Goal: Information Seeking & Learning: Learn about a topic

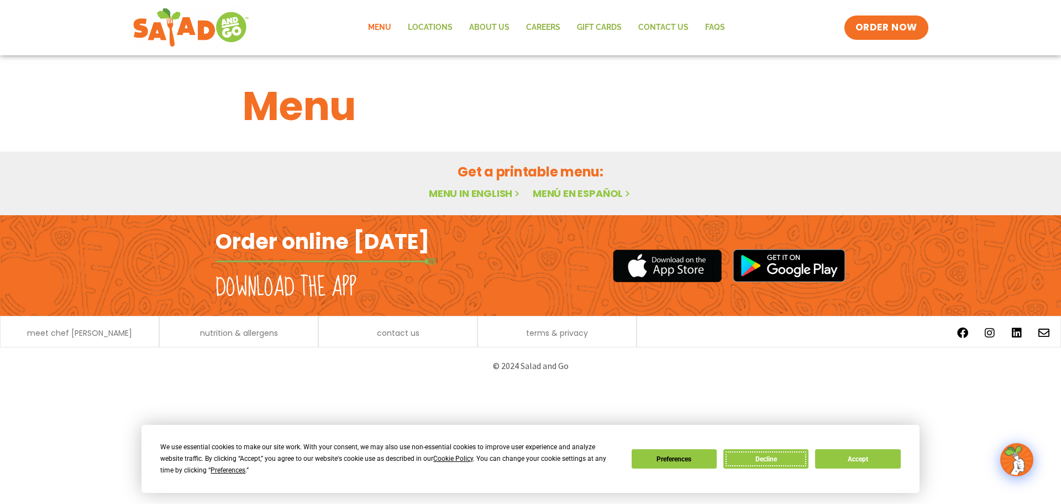
click at [762, 465] on button "Decline" at bounding box center [766, 458] width 85 height 19
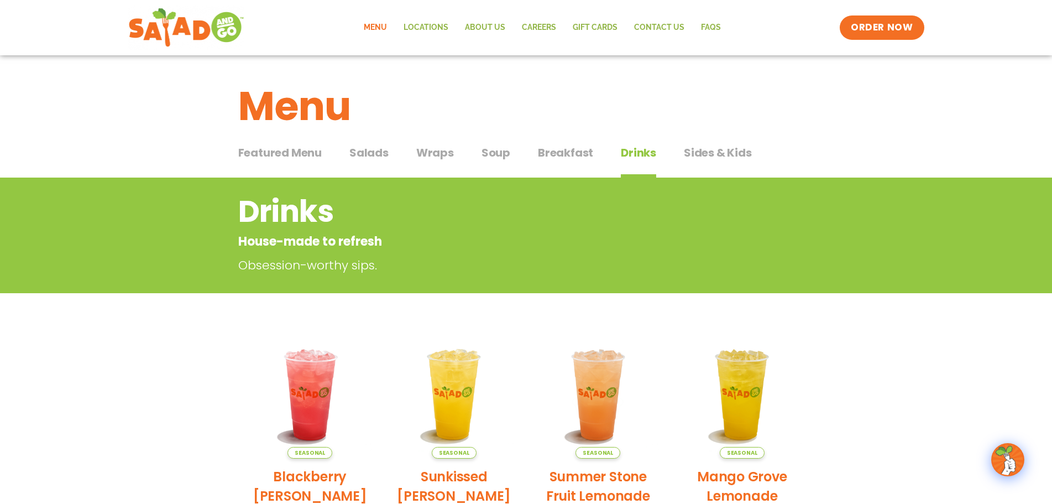
click at [712, 155] on span "Sides & Kids" at bounding box center [718, 152] width 68 height 17
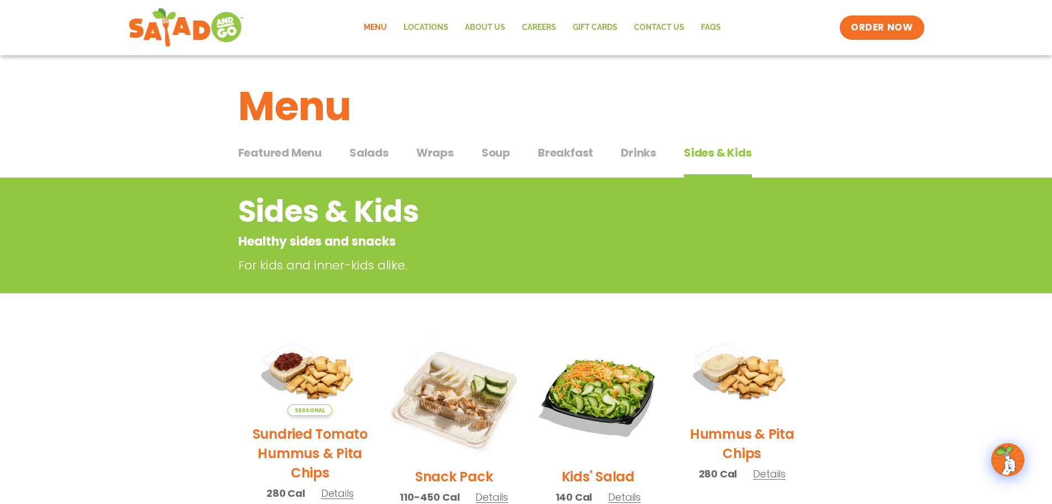
click at [534, 151] on div "Featured Menu Featured Menu Salads Salads Wraps Wraps Soup Soup Breakfast Break…" at bounding box center [526, 159] width 576 height 38
click at [555, 151] on span "Breakfast" at bounding box center [565, 152] width 55 height 17
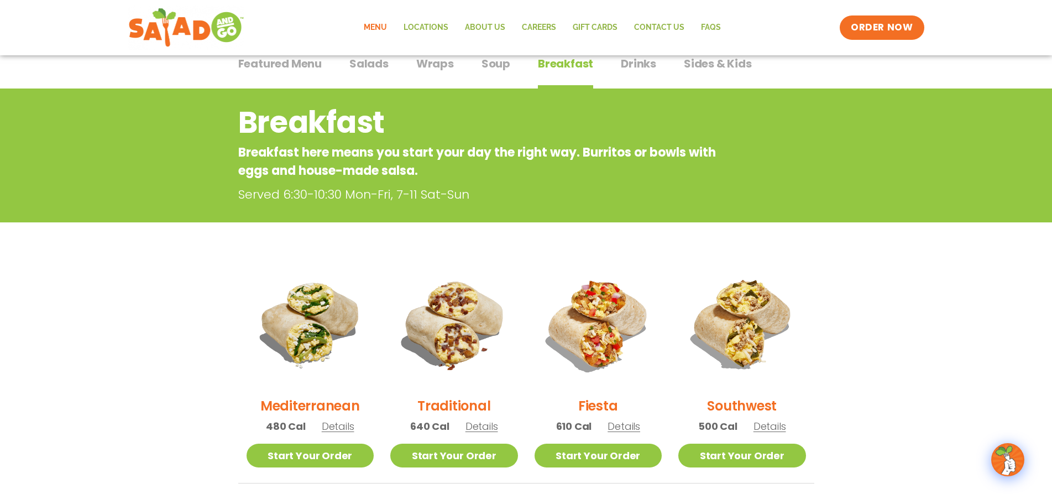
scroll to position [55, 0]
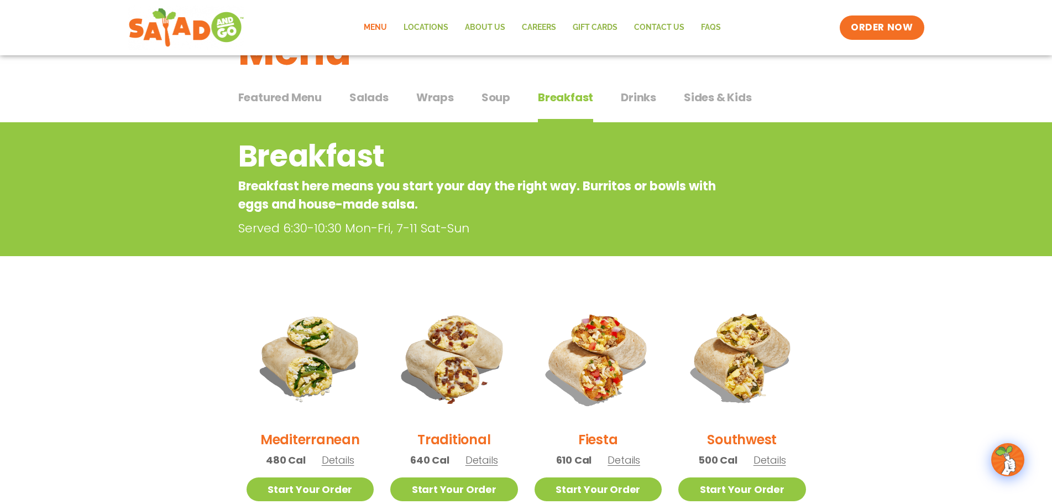
click at [433, 99] on span "Wraps" at bounding box center [435, 97] width 38 height 17
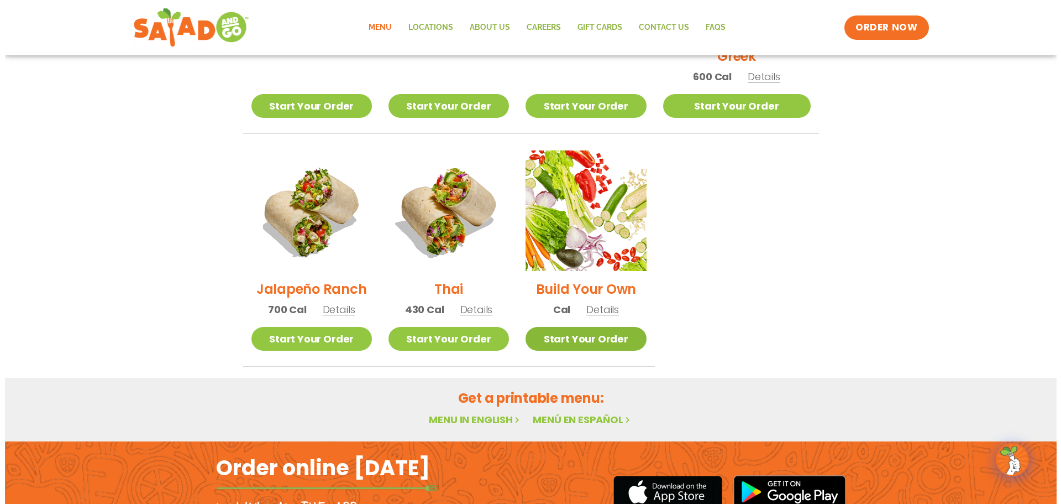
scroll to position [719, 0]
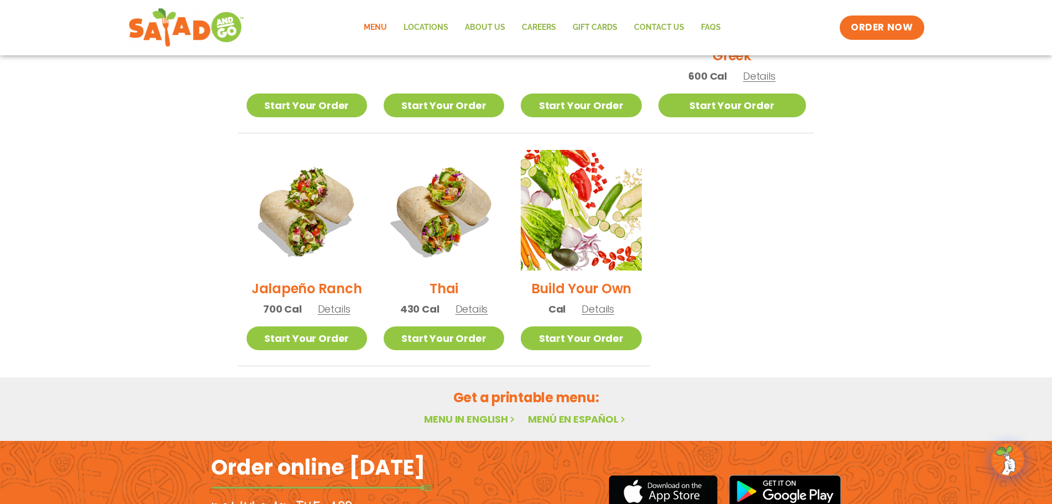
click at [612, 302] on span "Details" at bounding box center [597, 309] width 33 height 14
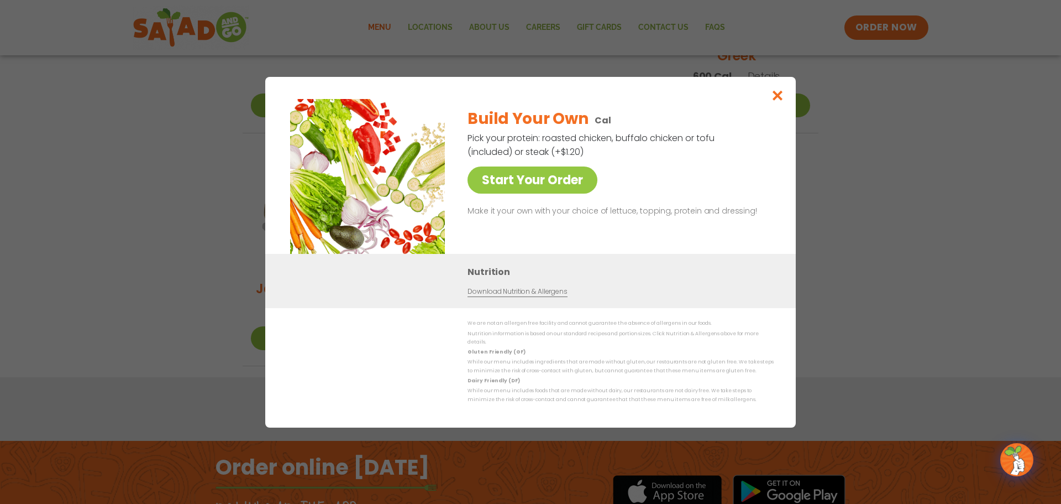
click at [526, 297] on link "Download Nutrition & Allergens" at bounding box center [517, 291] width 99 height 11
click at [771, 101] on icon "Close modal" at bounding box center [778, 96] width 14 height 12
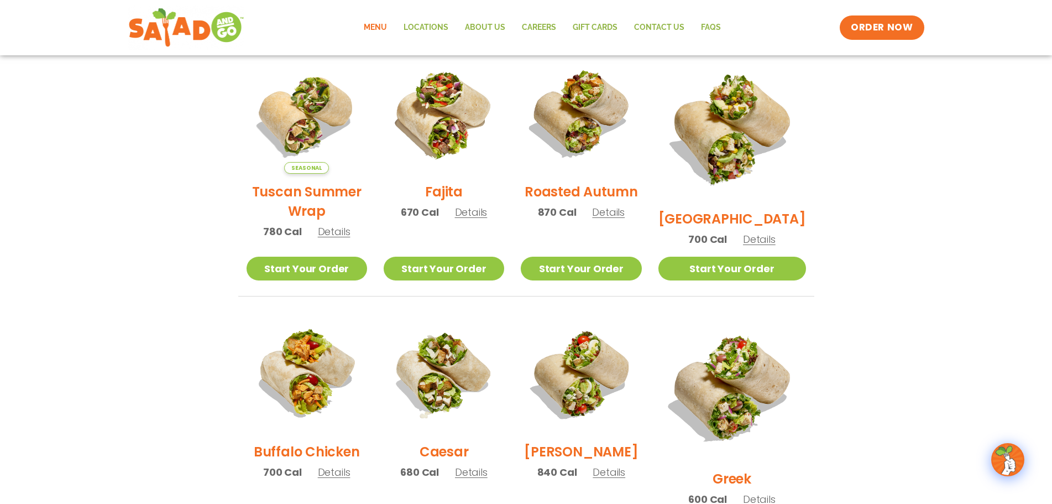
scroll to position [291, 0]
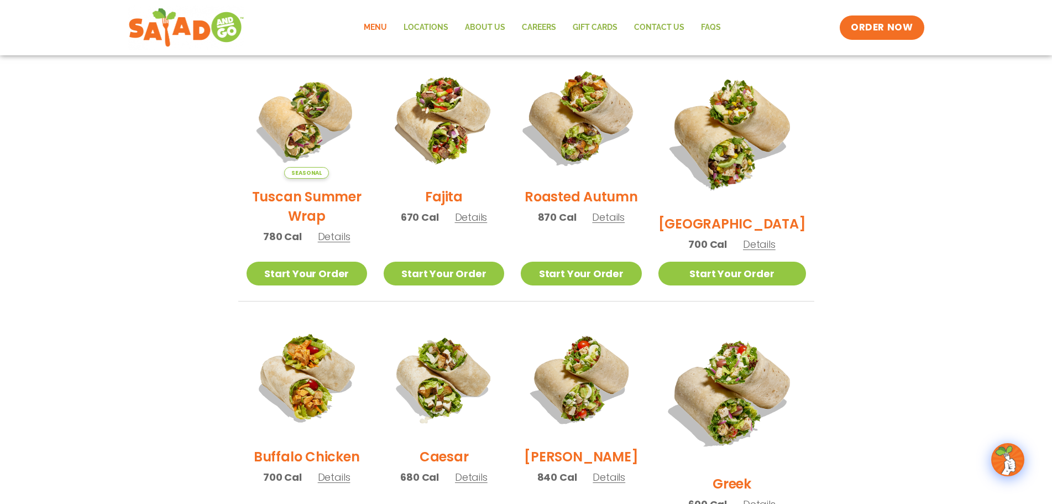
click at [597, 114] on img at bounding box center [581, 119] width 142 height 142
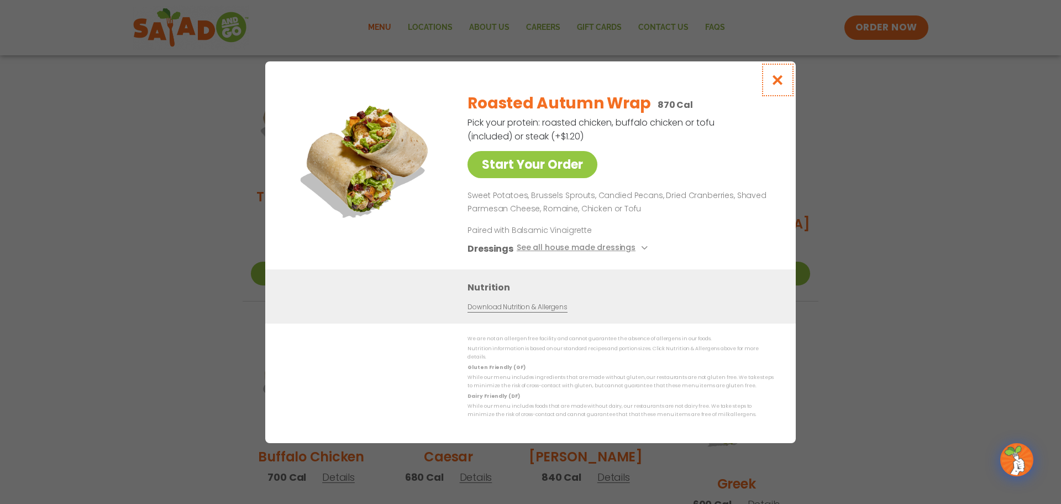
click at [789, 81] on button "Close modal" at bounding box center [778, 79] width 36 height 37
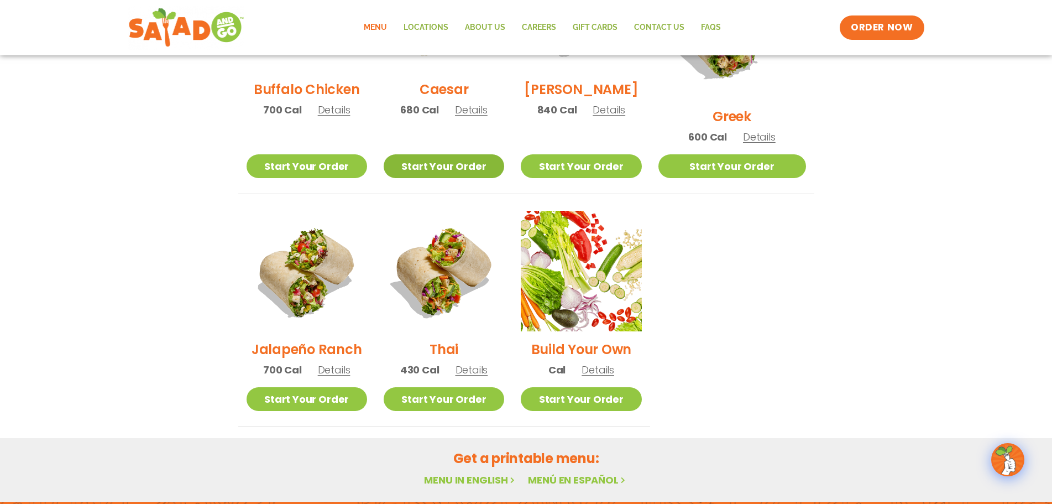
scroll to position [678, 0]
